Goal: Task Accomplishment & Management: Manage account settings

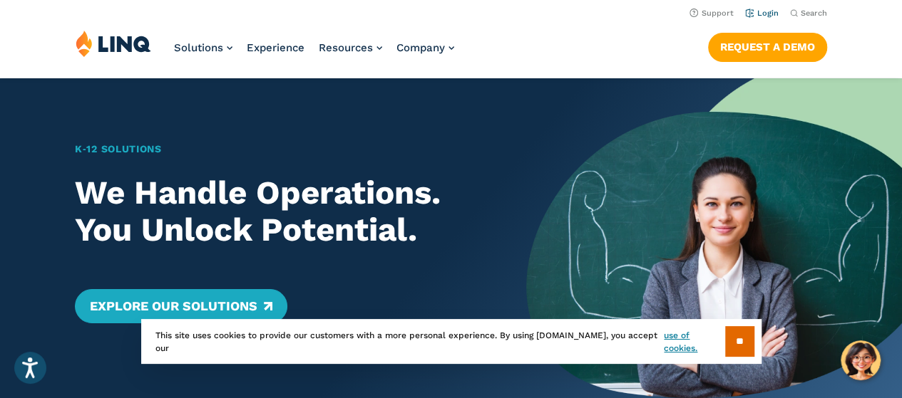
click at [770, 9] on link "Login" at bounding box center [762, 13] width 34 height 9
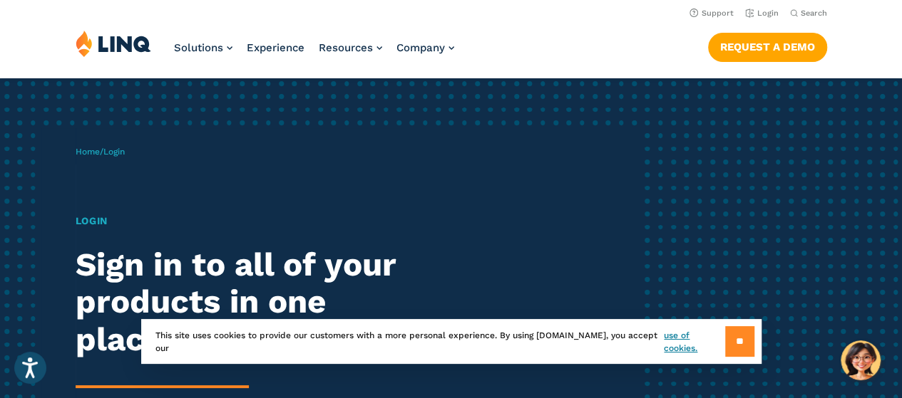
click at [742, 337] on input "**" at bounding box center [739, 341] width 29 height 31
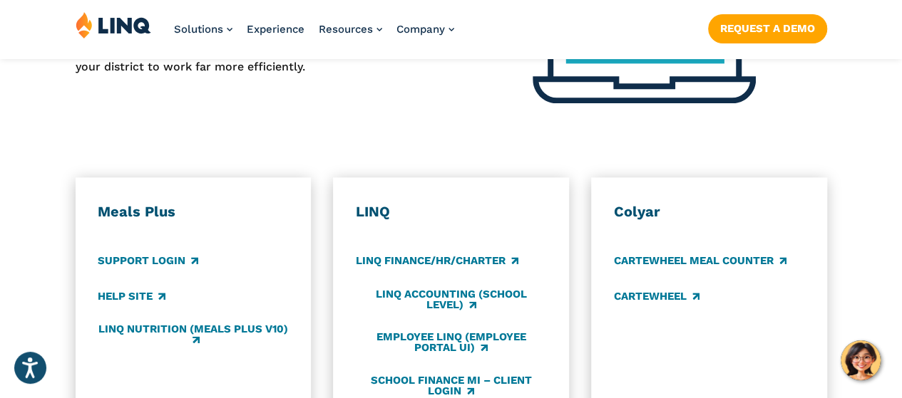
scroll to position [728, 0]
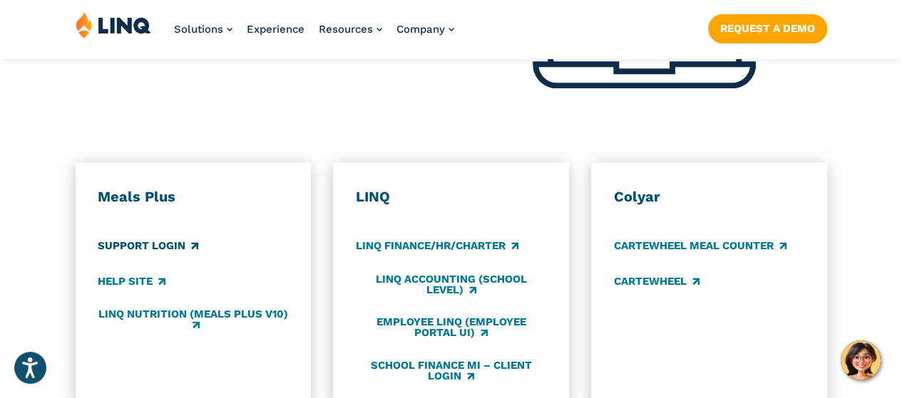
click at [143, 239] on link "Support Login" at bounding box center [148, 247] width 101 height 16
